Goal: Information Seeking & Learning: Learn about a topic

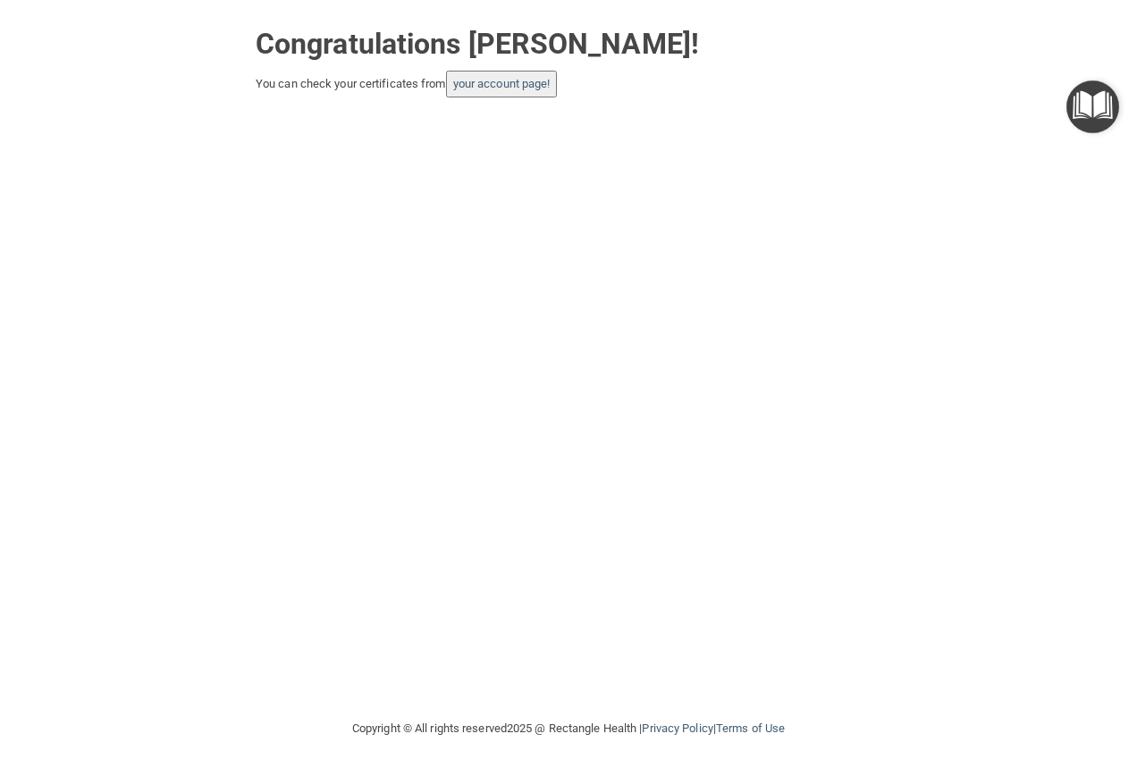
click at [514, 91] on button "your account page!" at bounding box center [502, 84] width 112 height 27
click at [494, 83] on link "your account page!" at bounding box center [501, 83] width 97 height 13
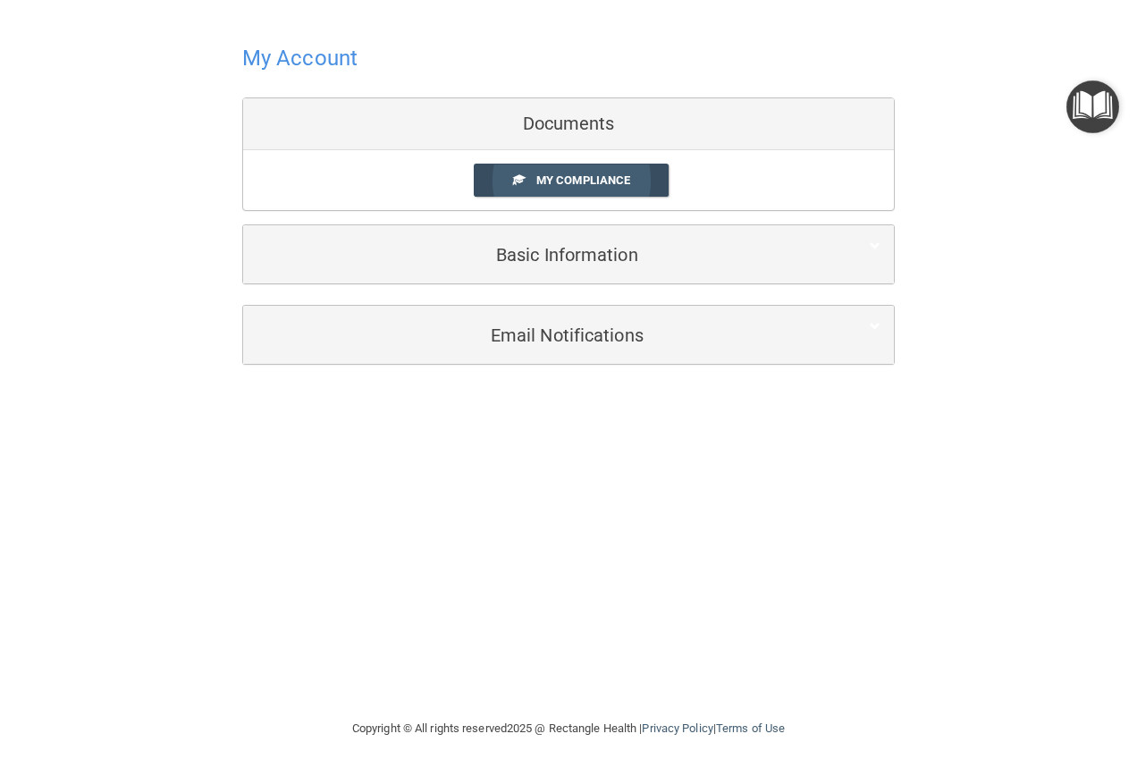
click at [566, 181] on span "My Compliance" at bounding box center [584, 179] width 94 height 13
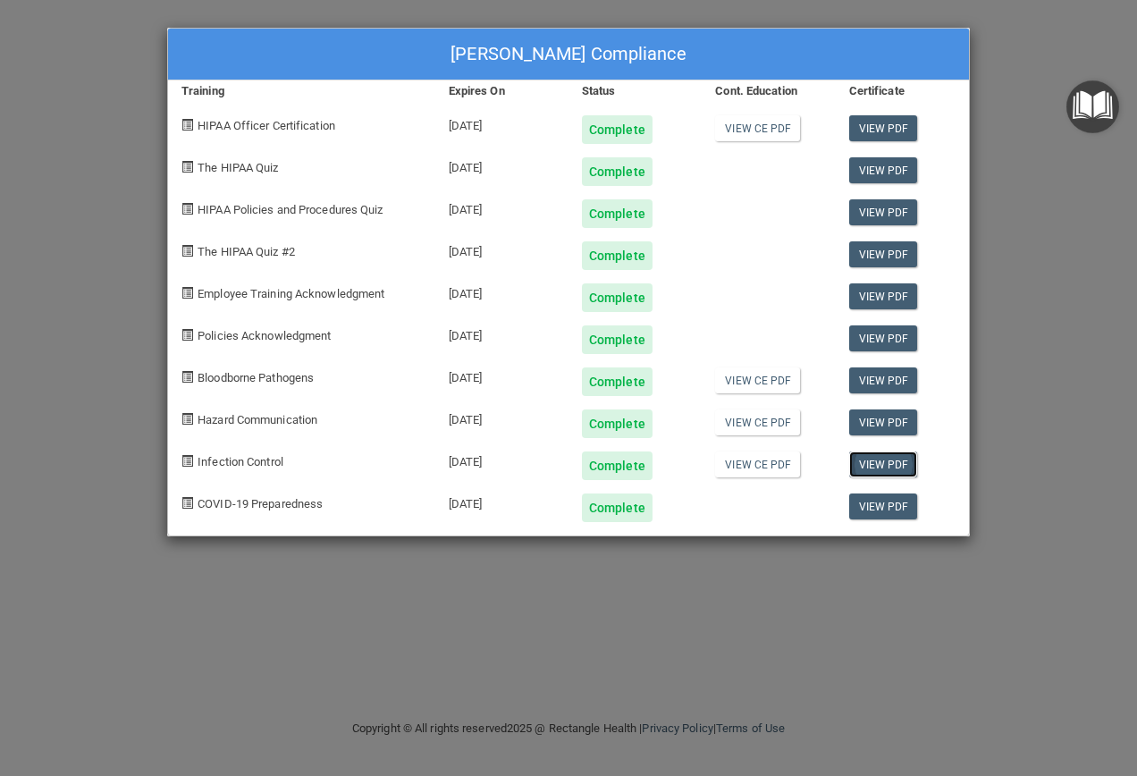
click at [894, 467] on link "View PDF" at bounding box center [883, 465] width 69 height 26
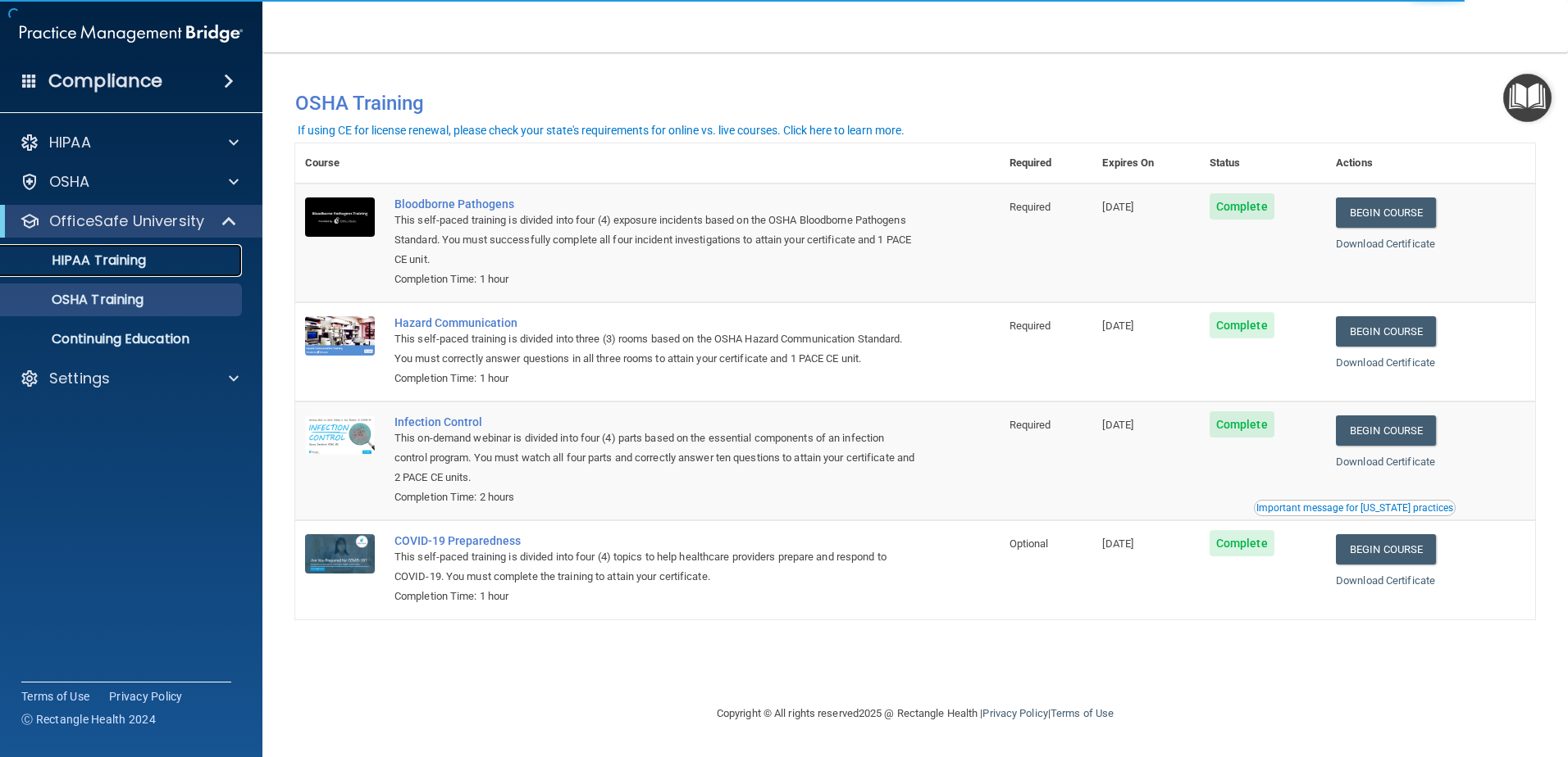
click at [149, 263] on div "HIPAA Training" at bounding box center [123, 260] width 224 height 16
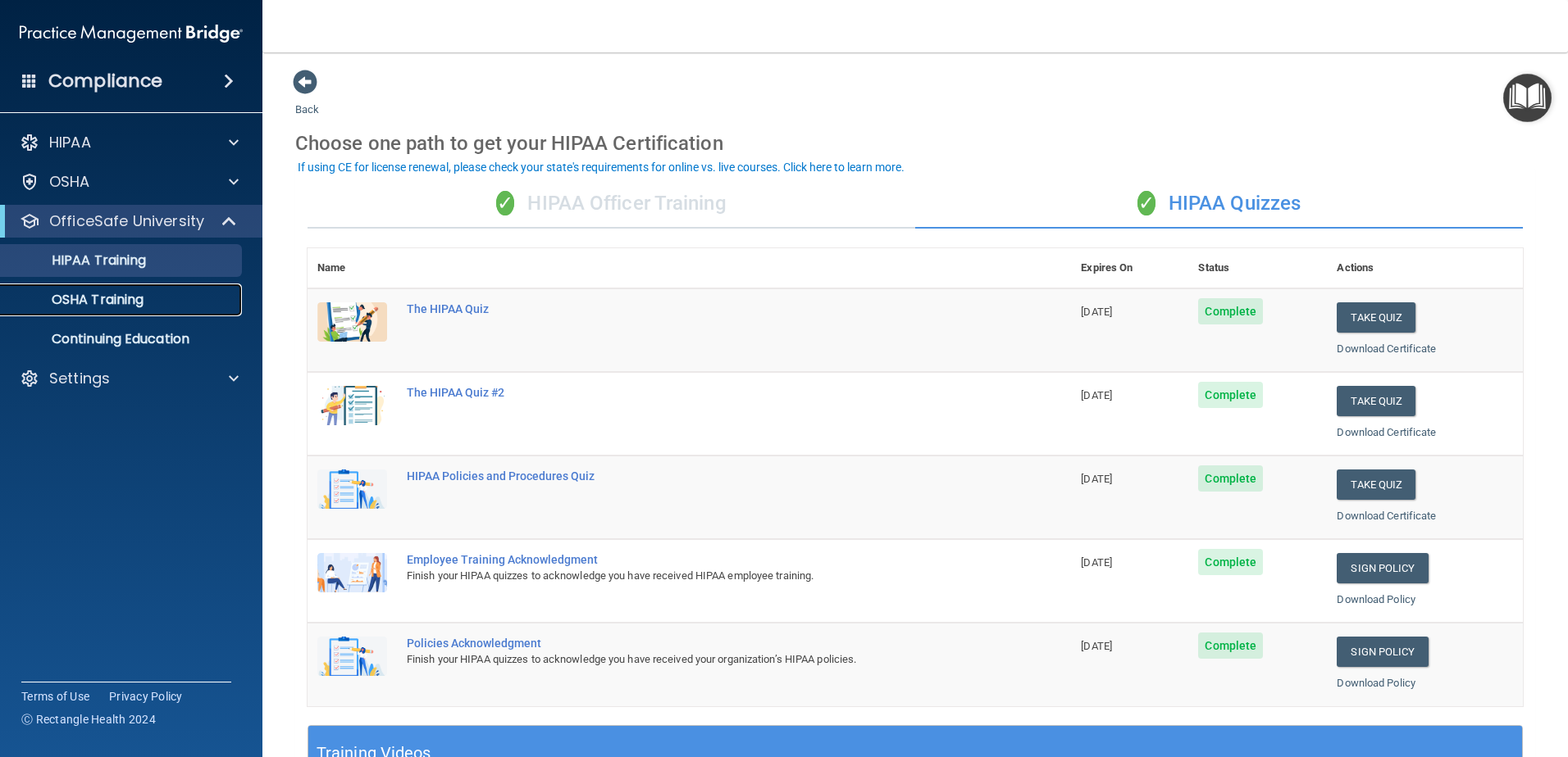
click at [143, 297] on p "OSHA Training" at bounding box center [77, 300] width 133 height 16
